Goal: Transaction & Acquisition: Book appointment/travel/reservation

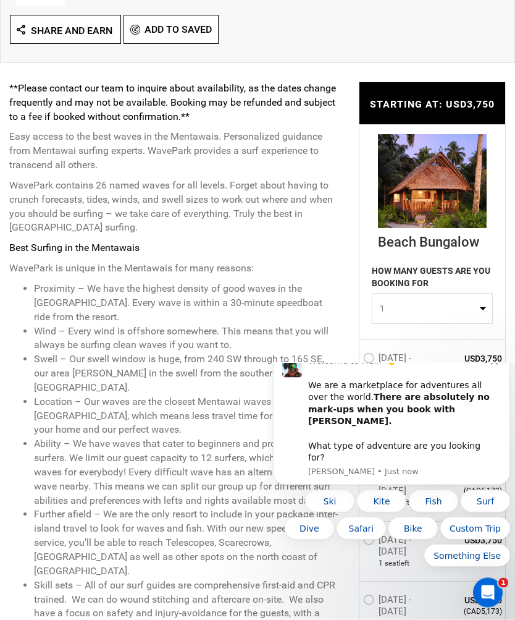
scroll to position [469, 0]
click at [500, 365] on button "Dismiss notification" at bounding box center [496, 360] width 10 height 10
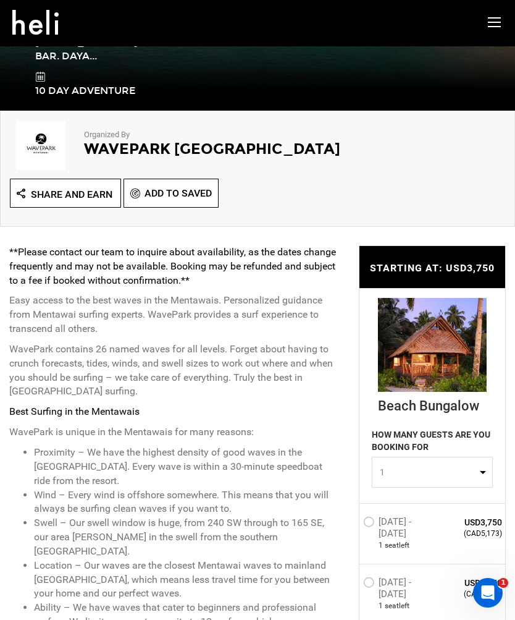
scroll to position [0, 0]
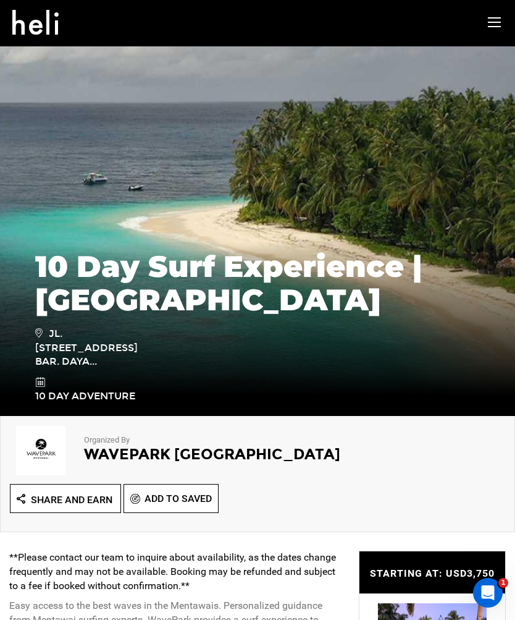
click at [501, 22] on span at bounding box center [495, 15] width 15 height 30
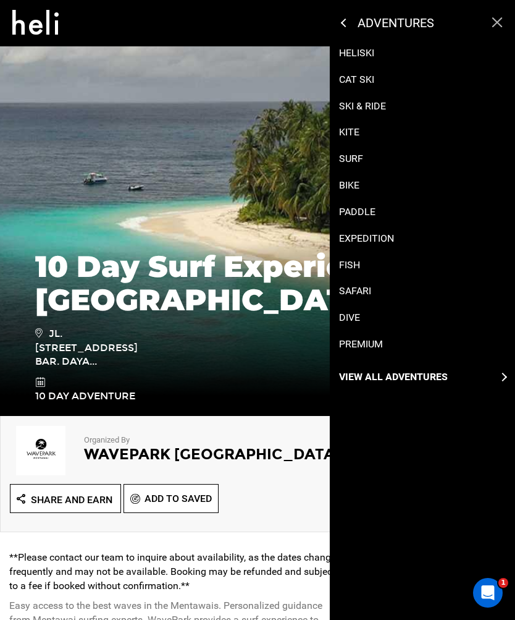
click at [358, 161] on p "Surf" at bounding box center [351, 159] width 24 height 14
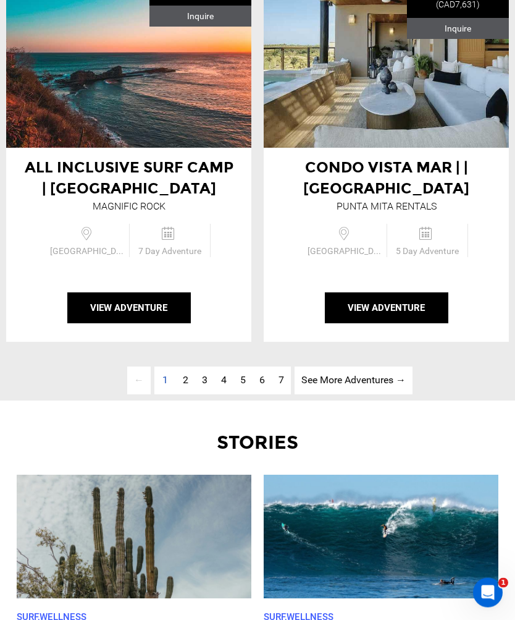
scroll to position [4537, 0]
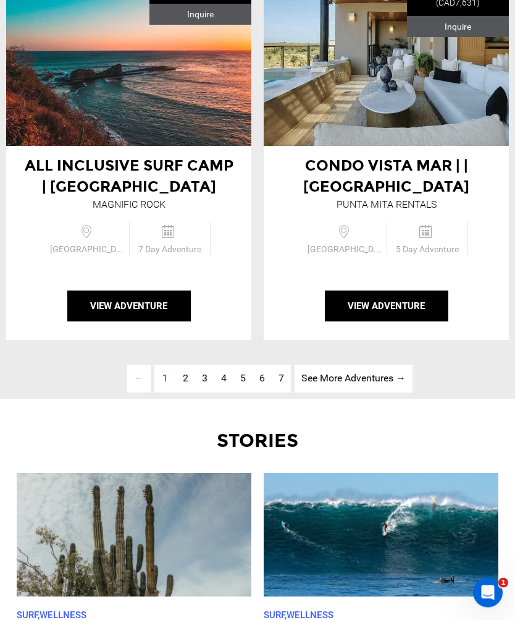
click at [183, 384] on span "2" at bounding box center [186, 379] width 6 height 12
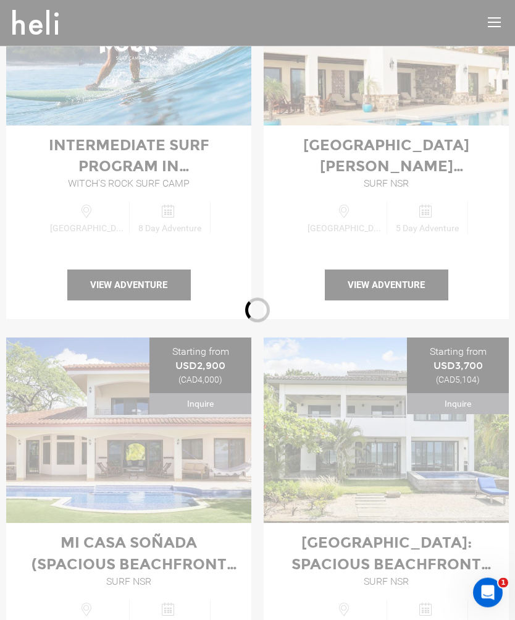
scroll to position [486, 0]
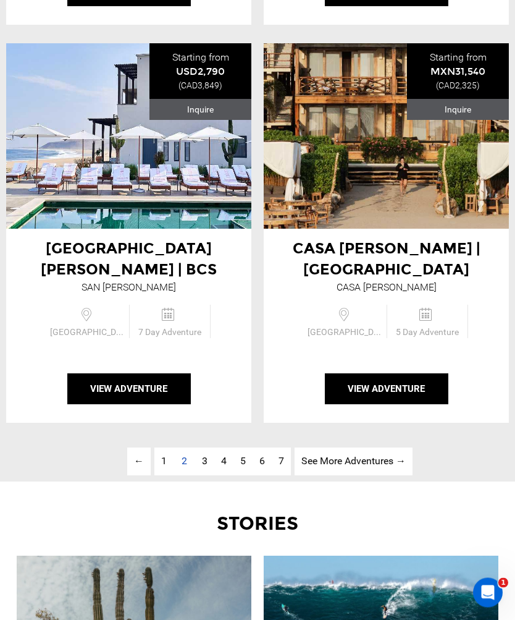
scroll to position [4456, 0]
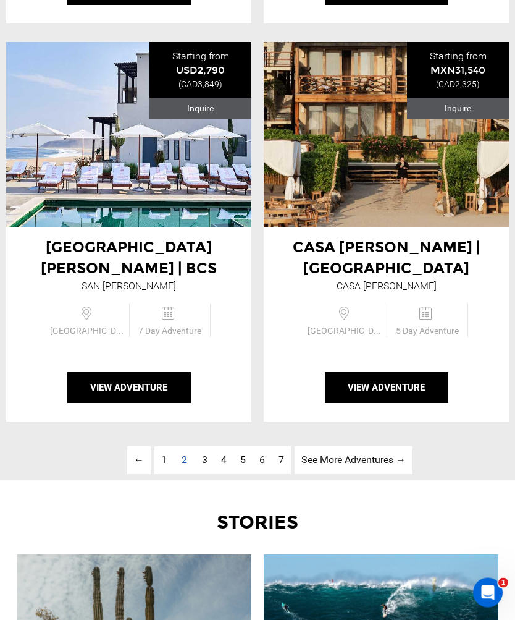
click at [202, 454] on span "3" at bounding box center [205, 460] width 6 height 12
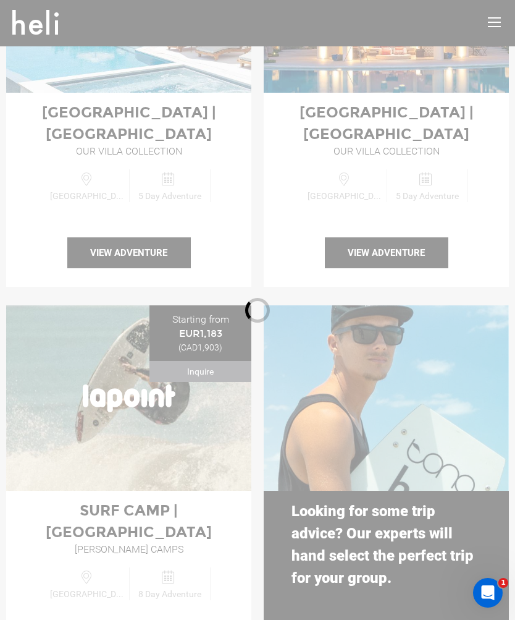
scroll to position [486, 0]
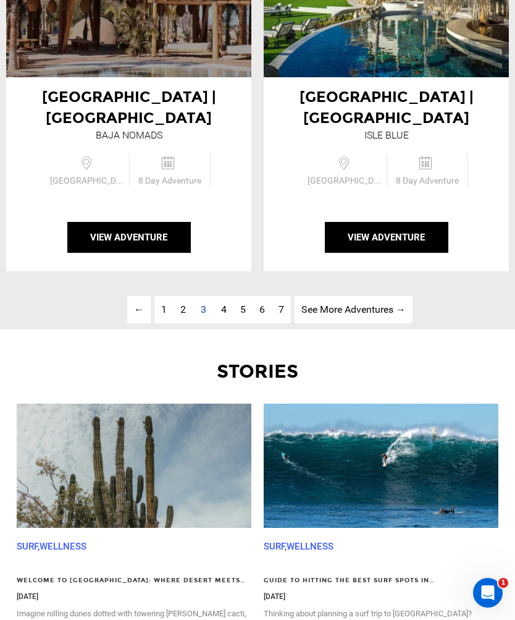
scroll to position [4599, 0]
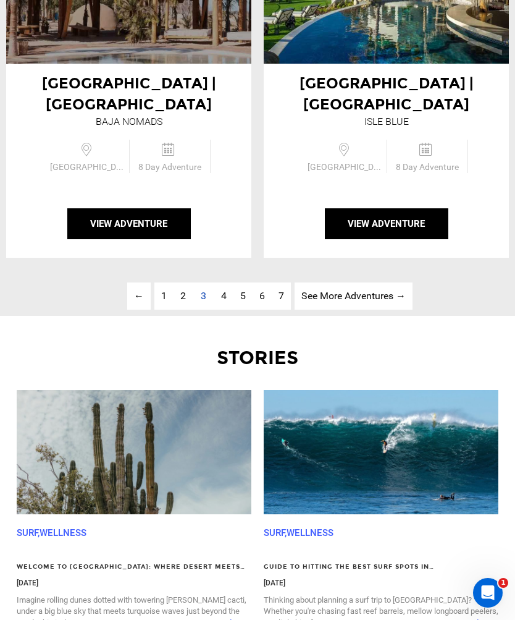
click at [221, 290] on span "4" at bounding box center [224, 296] width 6 height 12
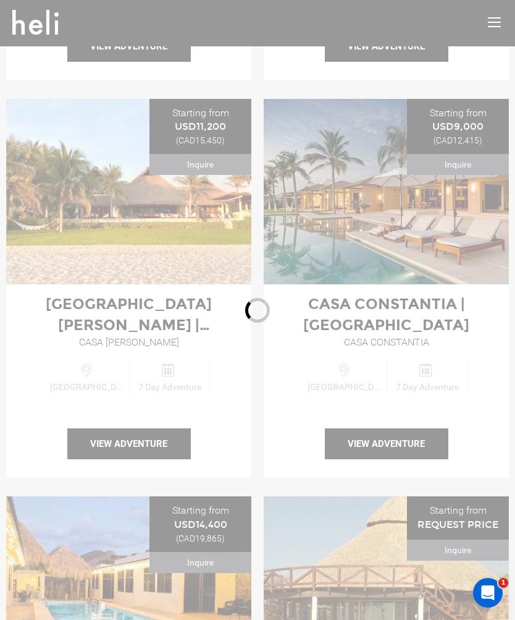
scroll to position [486, 0]
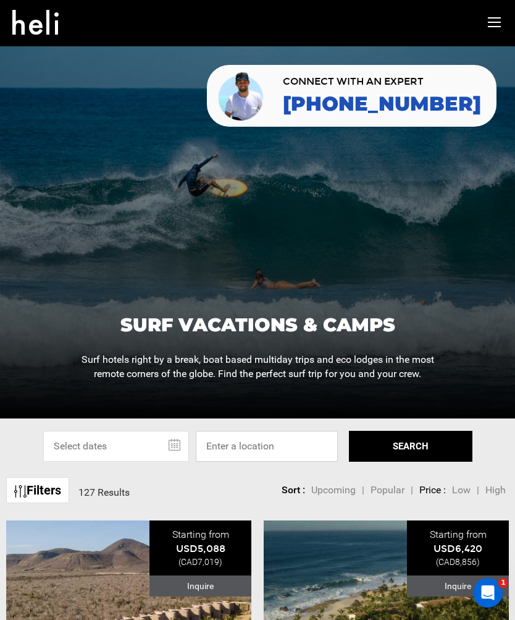
click at [293, 462] on input at bounding box center [267, 446] width 142 height 31
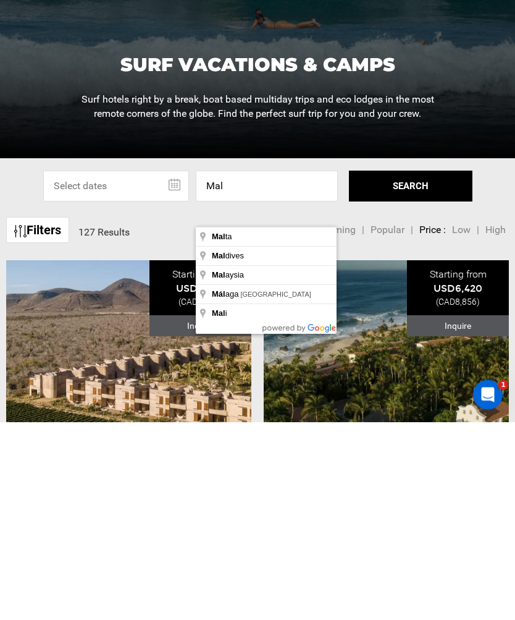
type input "[GEOGRAPHIC_DATA]"
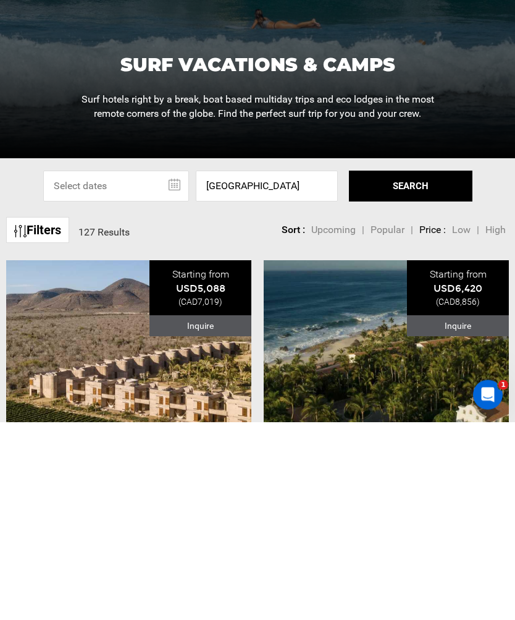
scroll to position [260, 0]
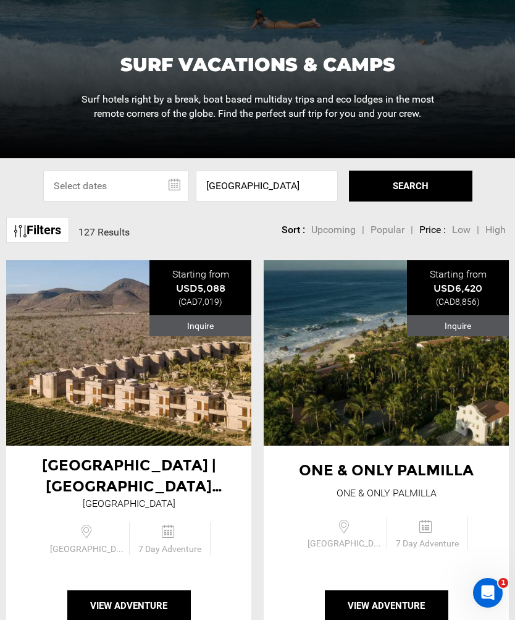
click at [416, 200] on button "SEARCH" at bounding box center [411, 186] width 124 height 31
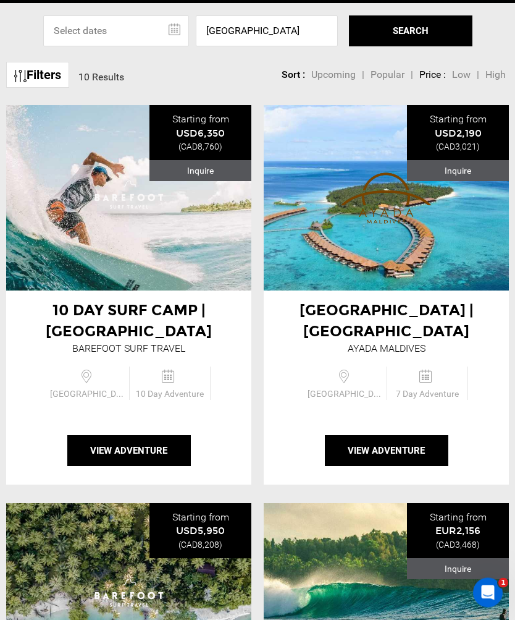
scroll to position [415, 0]
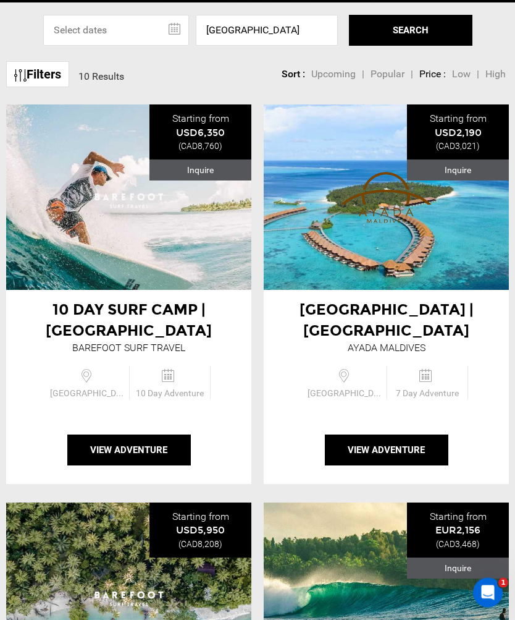
click at [120, 466] on button "View Adventure" at bounding box center [129, 450] width 124 height 31
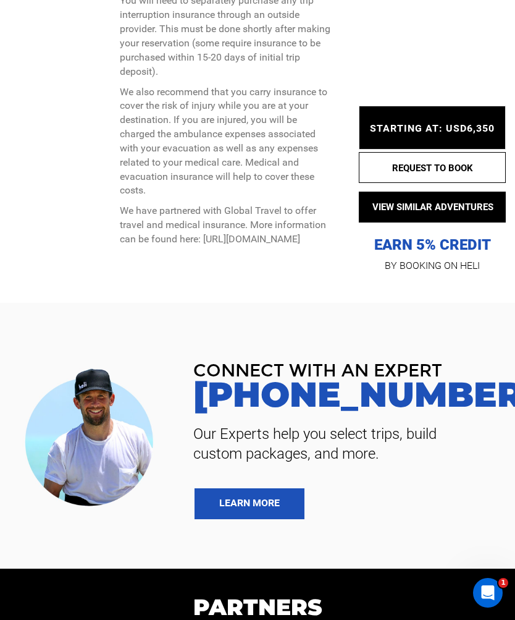
scroll to position [5021, 0]
